Goal: Task Accomplishment & Management: Use online tool/utility

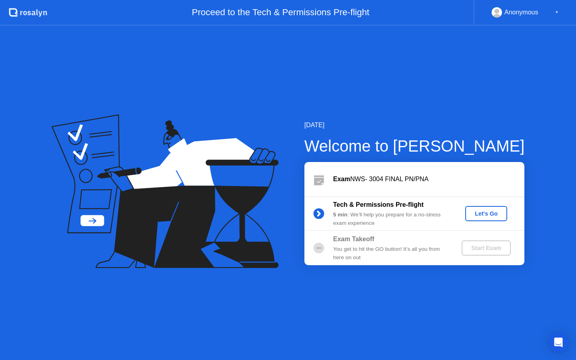
click at [472, 210] on div "Let's Go" at bounding box center [486, 213] width 36 height 6
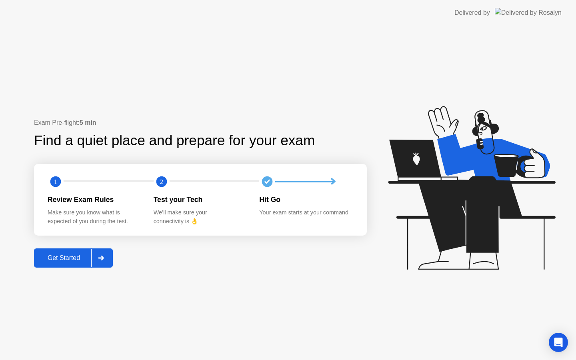
click at [80, 254] on div "Get Started" at bounding box center [63, 257] width 55 height 7
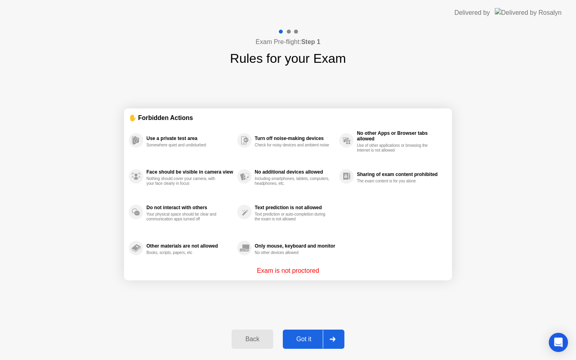
click at [312, 343] on div "Got it" at bounding box center [304, 339] width 38 height 7
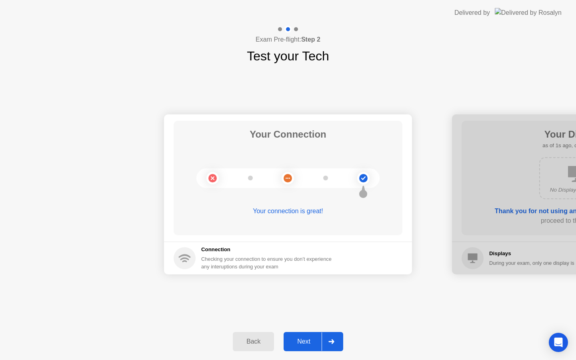
click at [308, 347] on button "Next" at bounding box center [314, 341] width 60 height 19
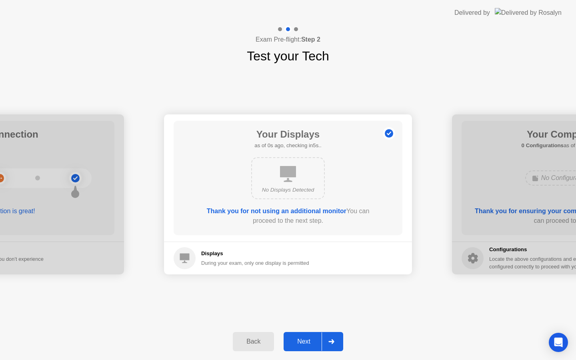
click at [308, 347] on button "Next" at bounding box center [314, 341] width 60 height 19
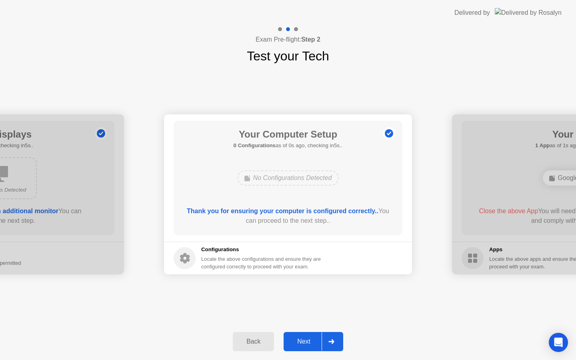
click at [308, 347] on button "Next" at bounding box center [314, 341] width 60 height 19
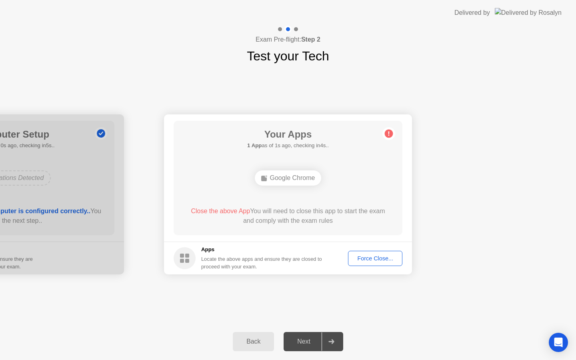
click at [394, 252] on button "Force Close..." at bounding box center [375, 258] width 54 height 15
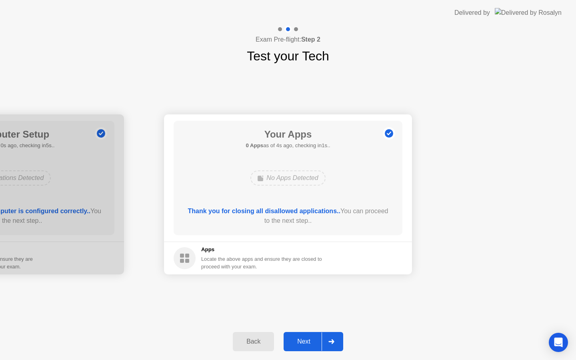
click at [304, 335] on button "Next" at bounding box center [314, 341] width 60 height 19
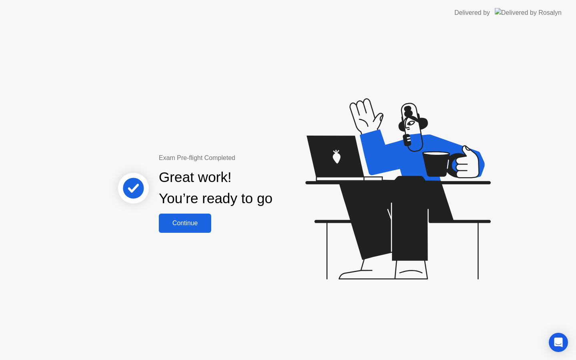
click at [200, 235] on div "Exam Pre-flight Completed Great work! You’re ready to go Continue" at bounding box center [288, 193] width 576 height 334
click at [199, 224] on div "Continue" at bounding box center [185, 223] width 48 height 7
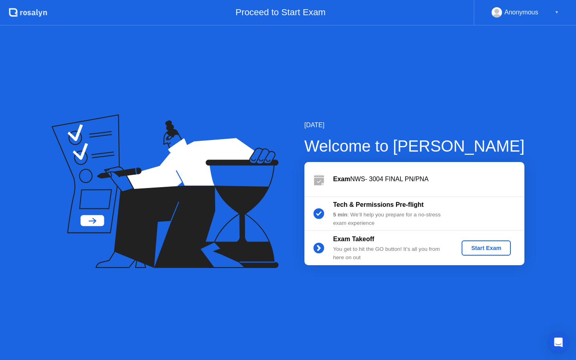
click at [482, 251] on div "Start Exam" at bounding box center [486, 248] width 43 height 6
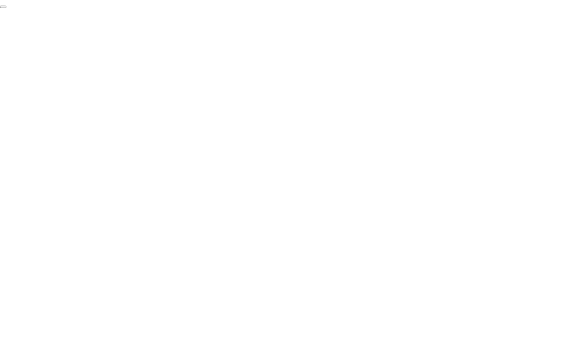
click div "End Proctoring Session"
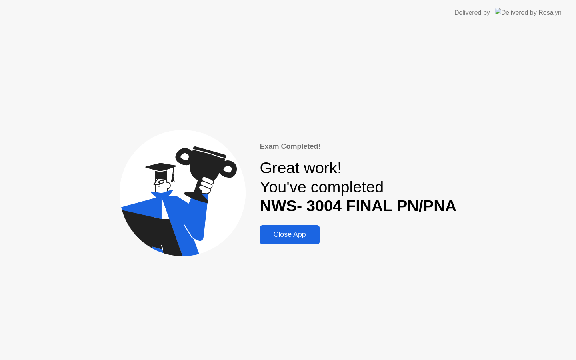
click at [281, 241] on button "Close App" at bounding box center [290, 234] width 60 height 19
